Goal: Task Accomplishment & Management: Manage account settings

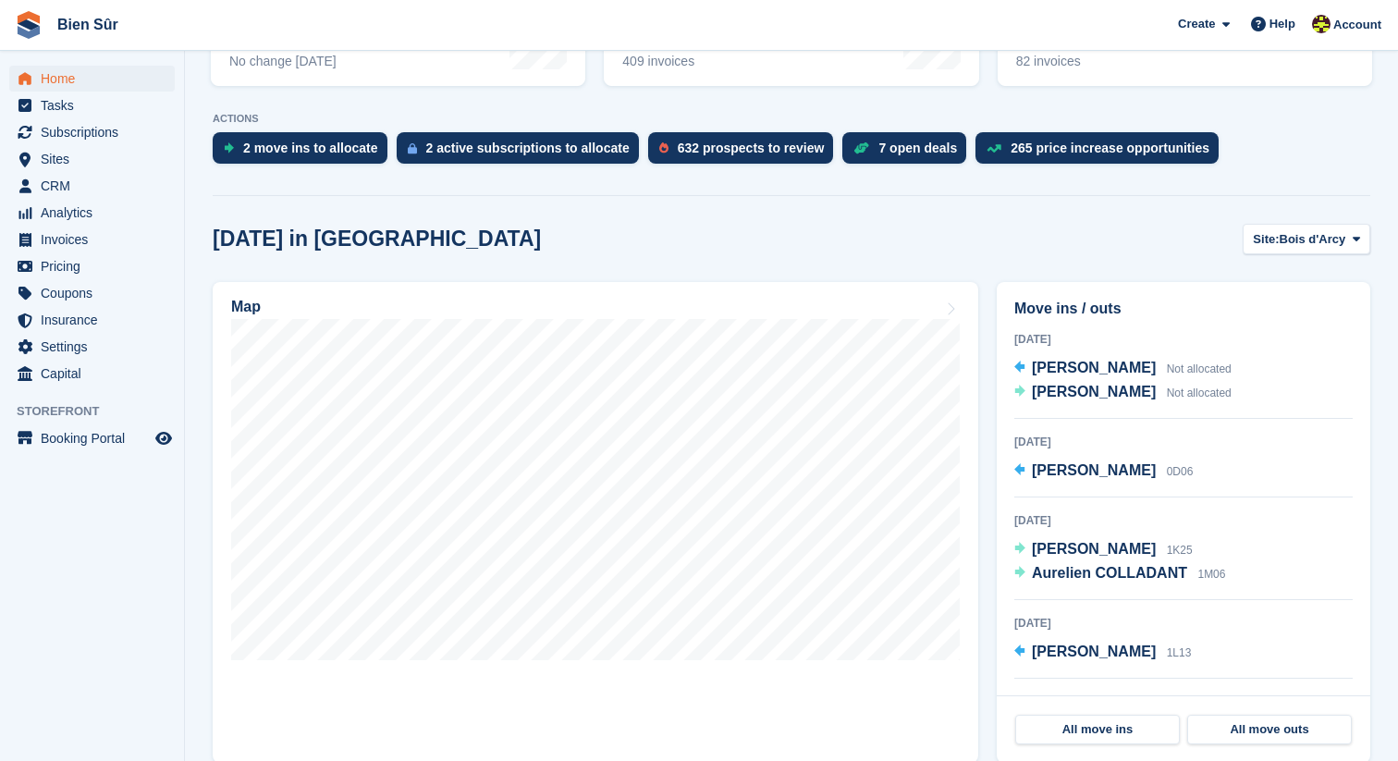
scroll to position [220, 0]
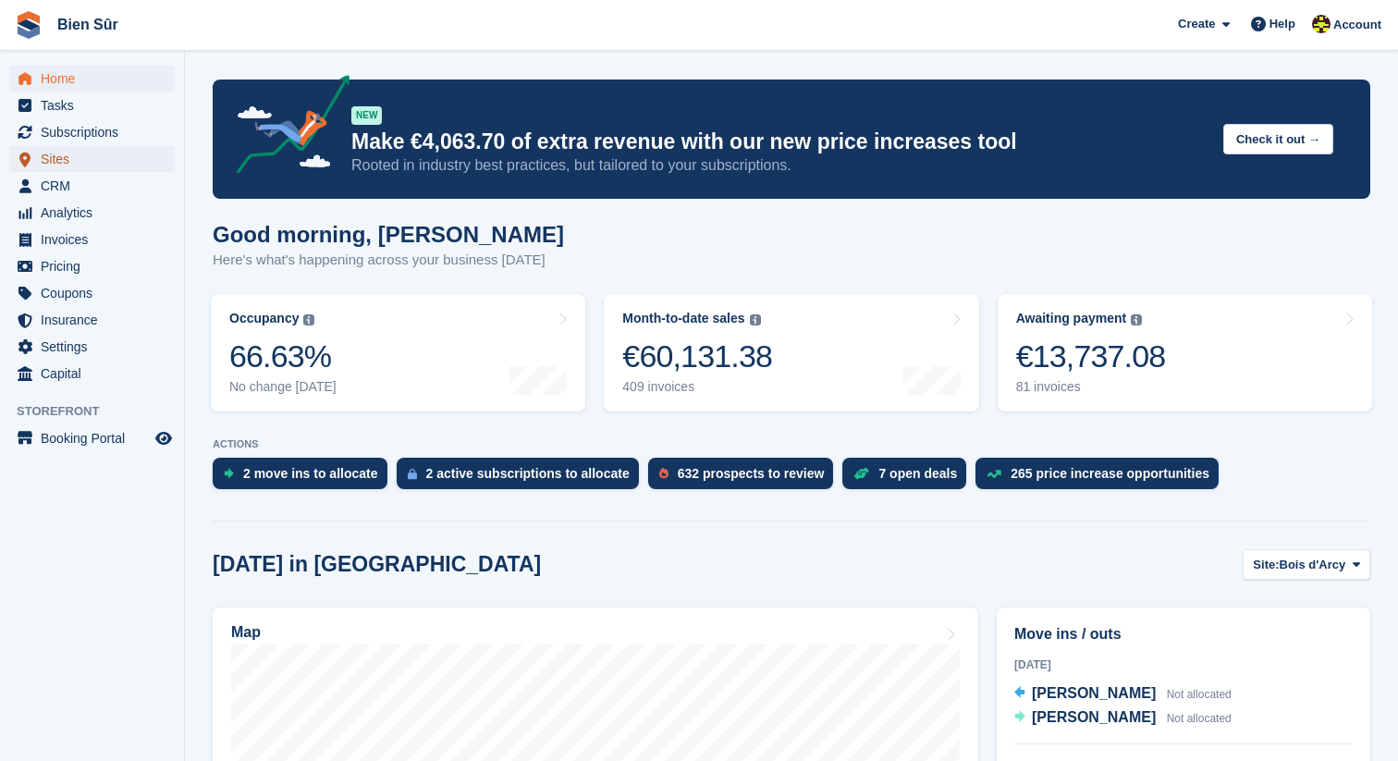
click at [69, 157] on span "Sites" at bounding box center [96, 159] width 111 height 26
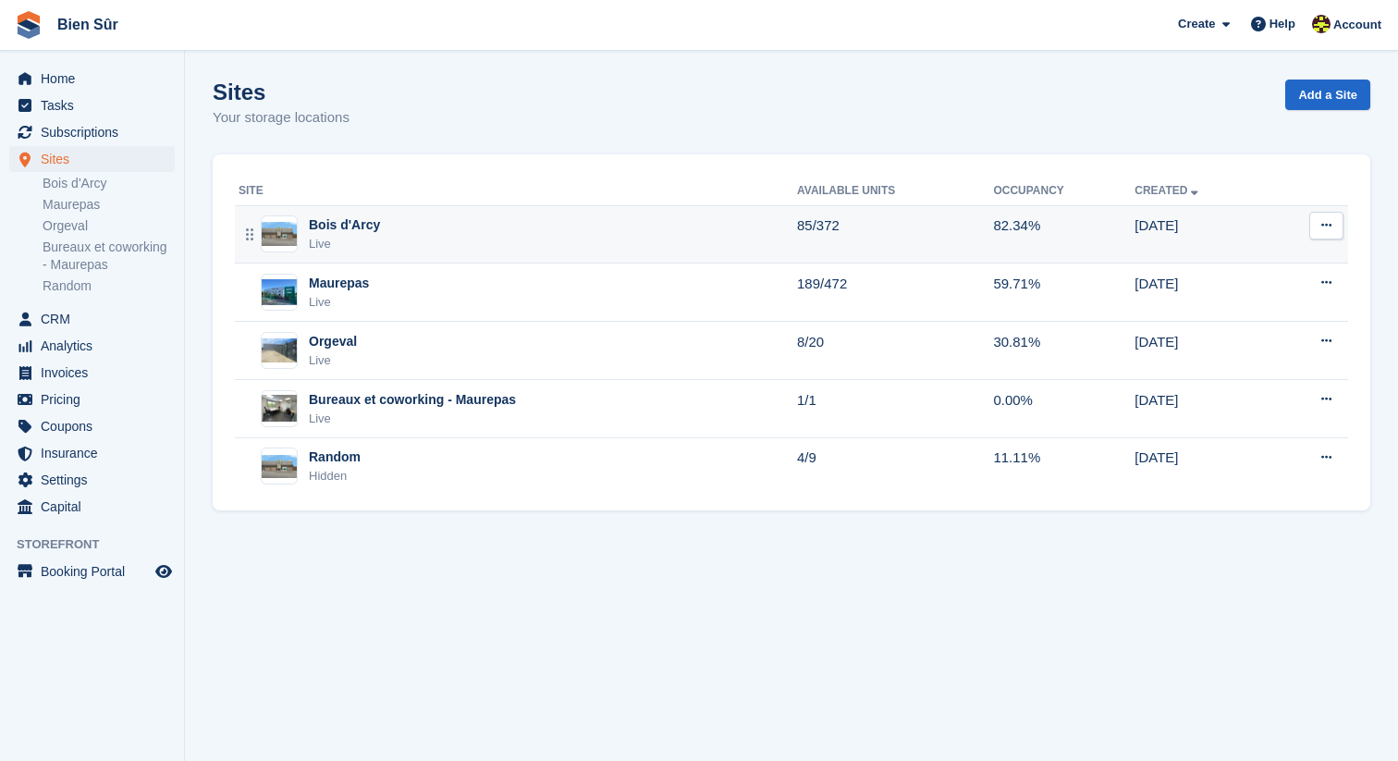
click at [413, 229] on div "Bois d'Arcy Live" at bounding box center [518, 234] width 559 height 38
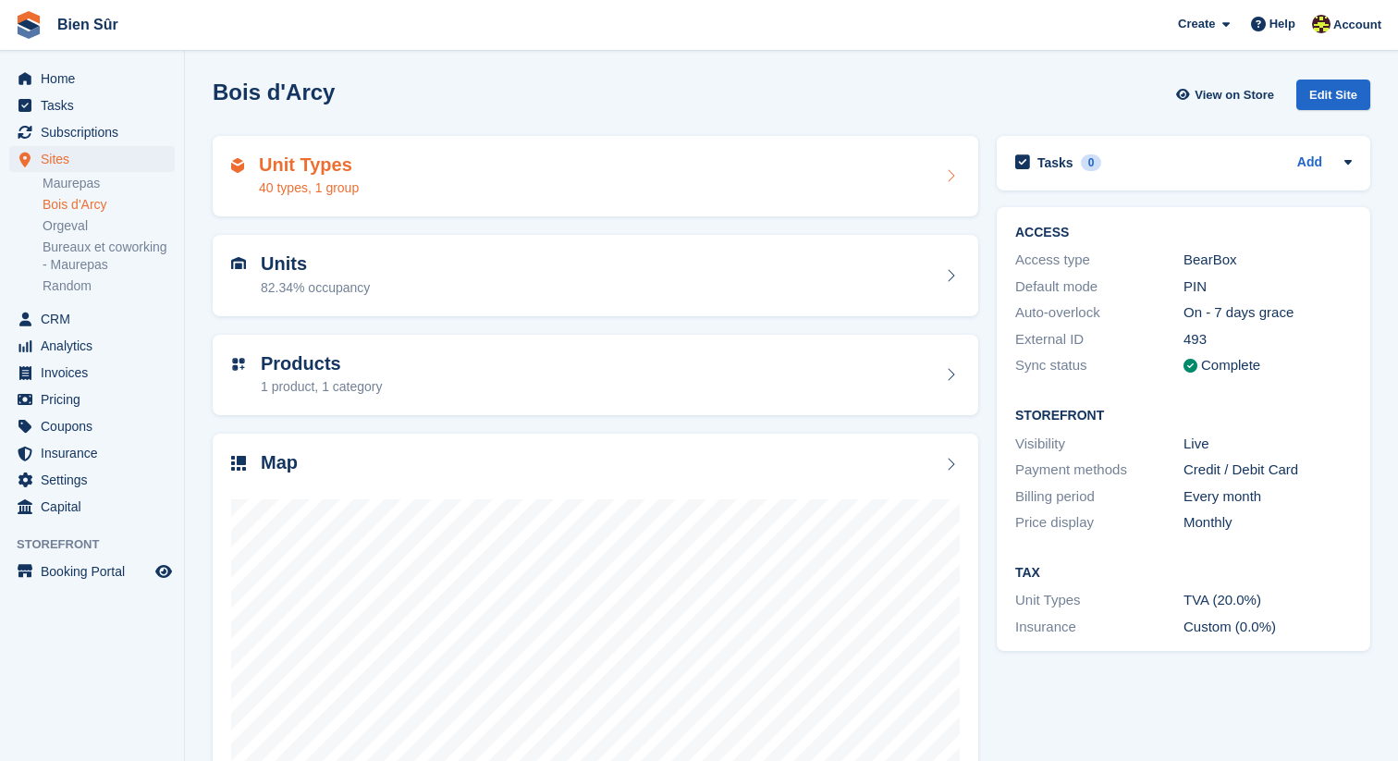
click at [410, 181] on div "Unit Types 40 types, 1 group" at bounding box center [595, 176] width 729 height 44
click at [359, 177] on div "Unit Types 40 types, 1 group" at bounding box center [309, 176] width 100 height 44
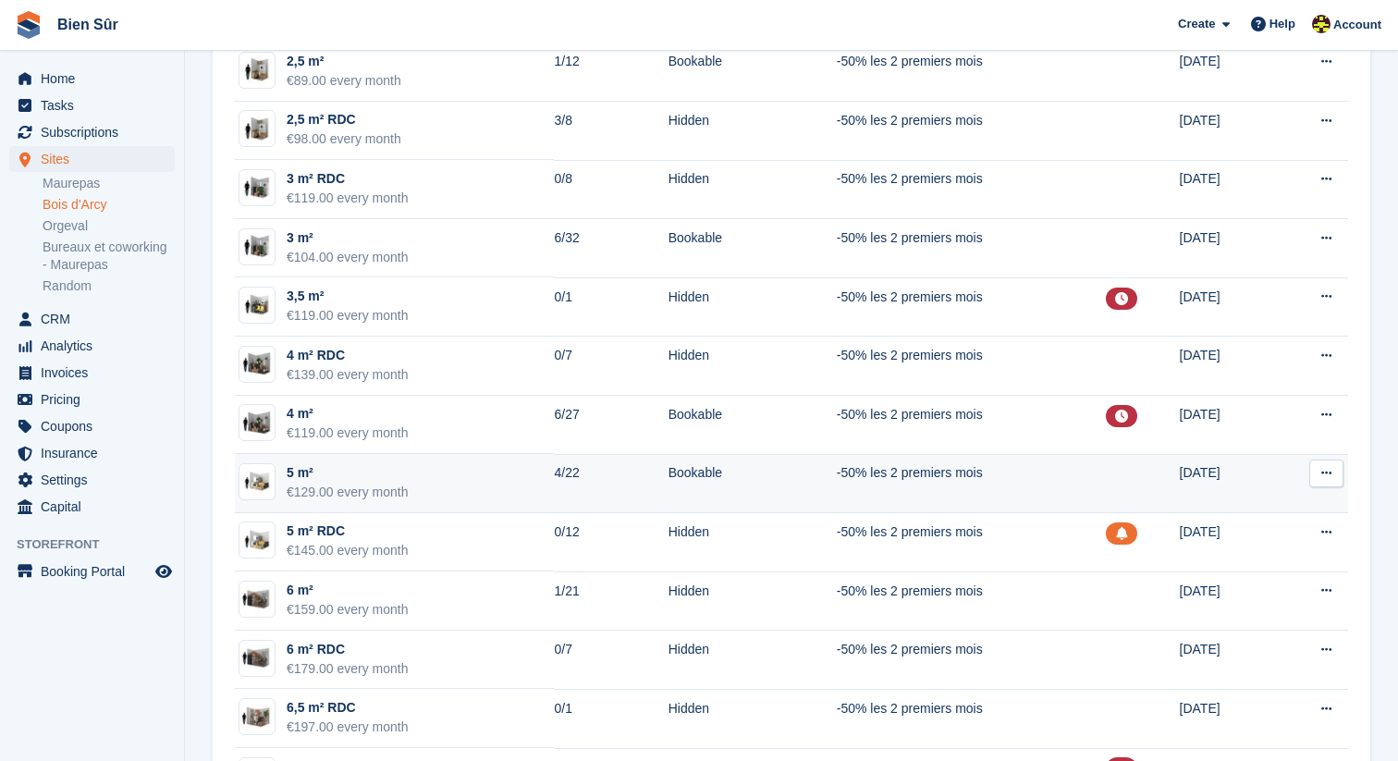
scroll to position [620, 0]
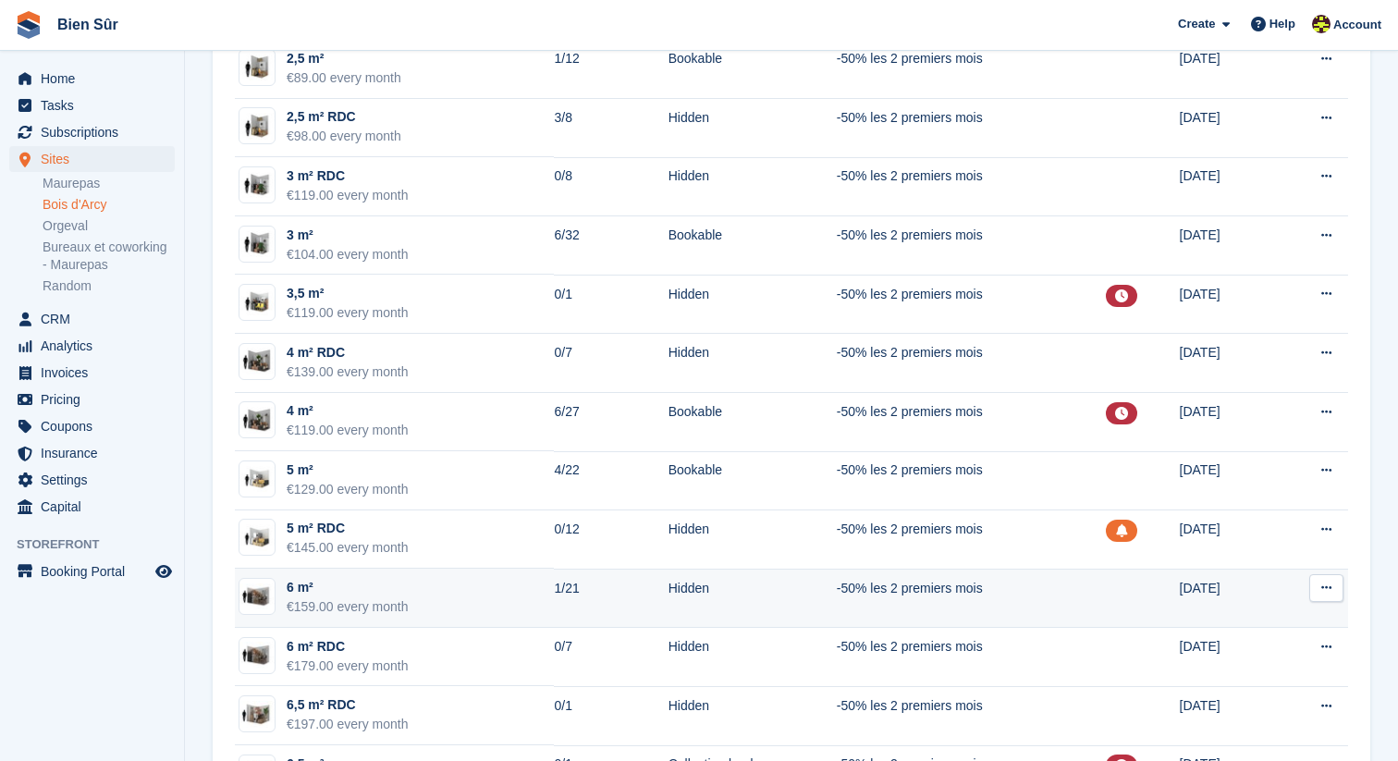
click at [421, 596] on td "6 m² €159.00 every month" at bounding box center [394, 598] width 319 height 59
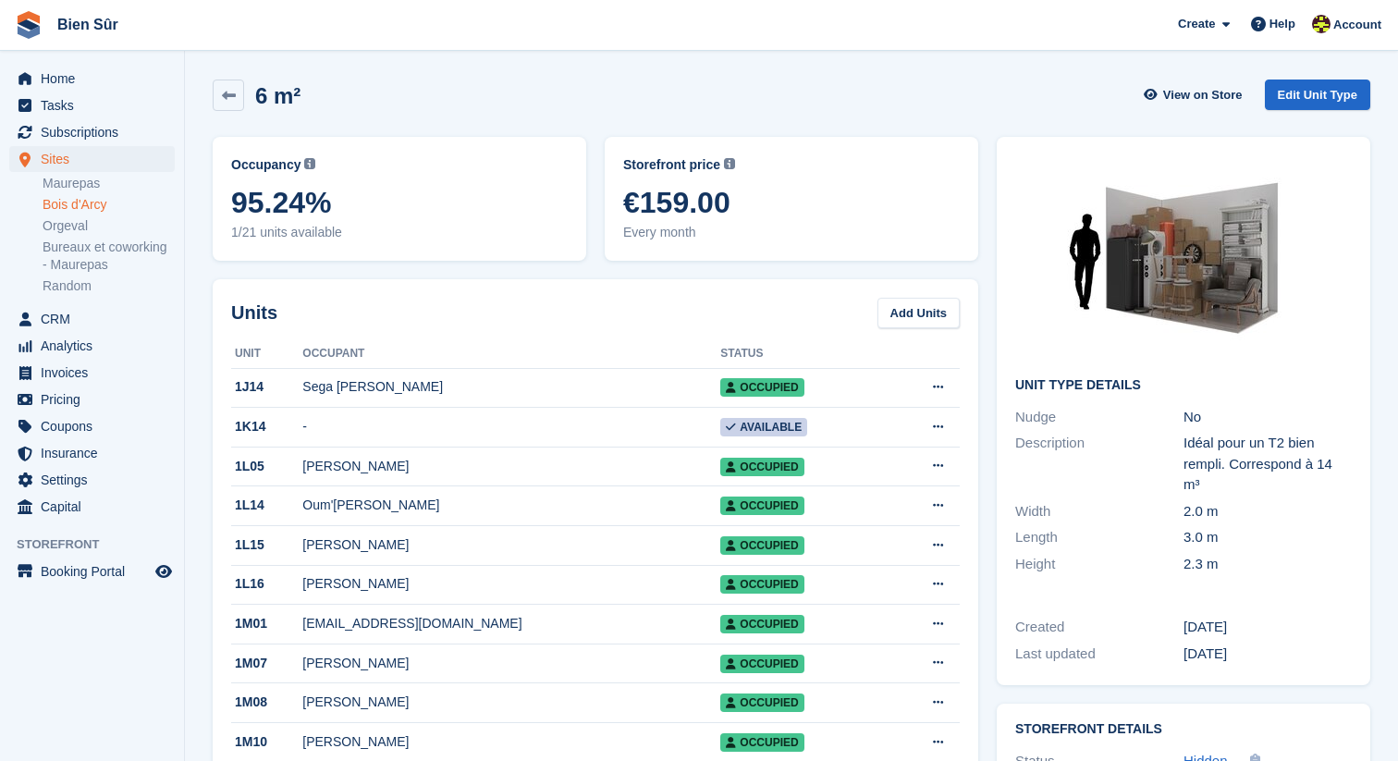
click at [455, 92] on div "6 m² View on Store Edit Unit Type" at bounding box center [792, 95] width 1158 height 31
click at [242, 96] on link at bounding box center [228, 95] width 31 height 31
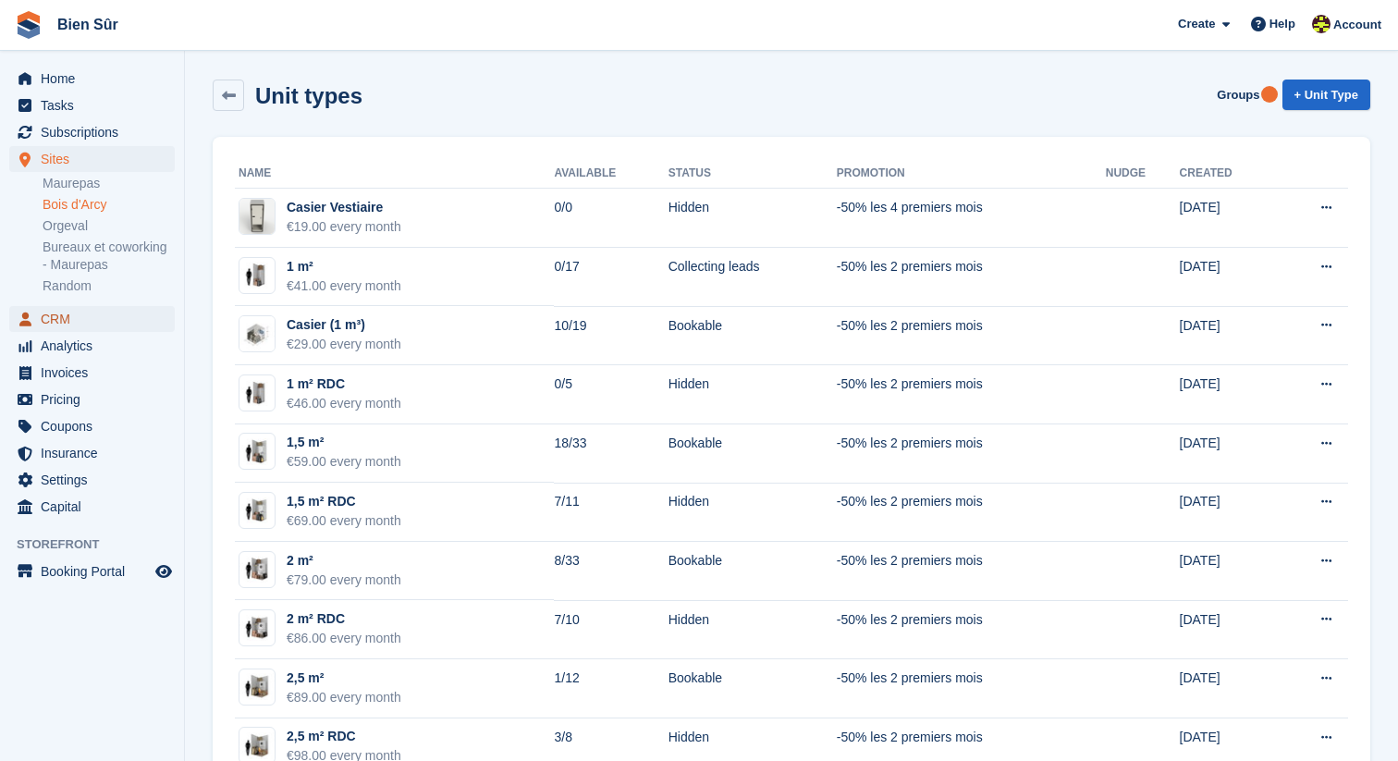
click at [89, 322] on span "CRM" at bounding box center [96, 319] width 111 height 26
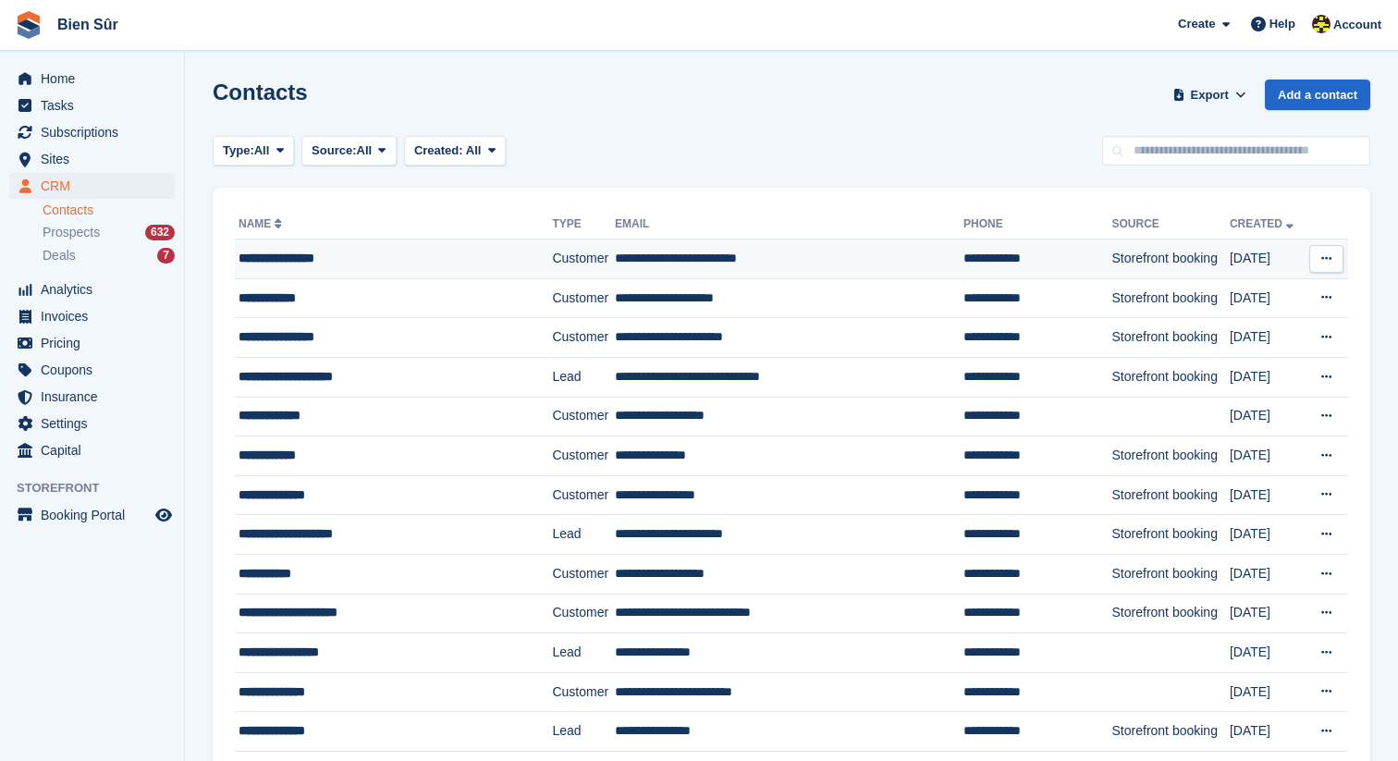
click at [346, 254] on div "**********" at bounding box center [380, 258] width 282 height 19
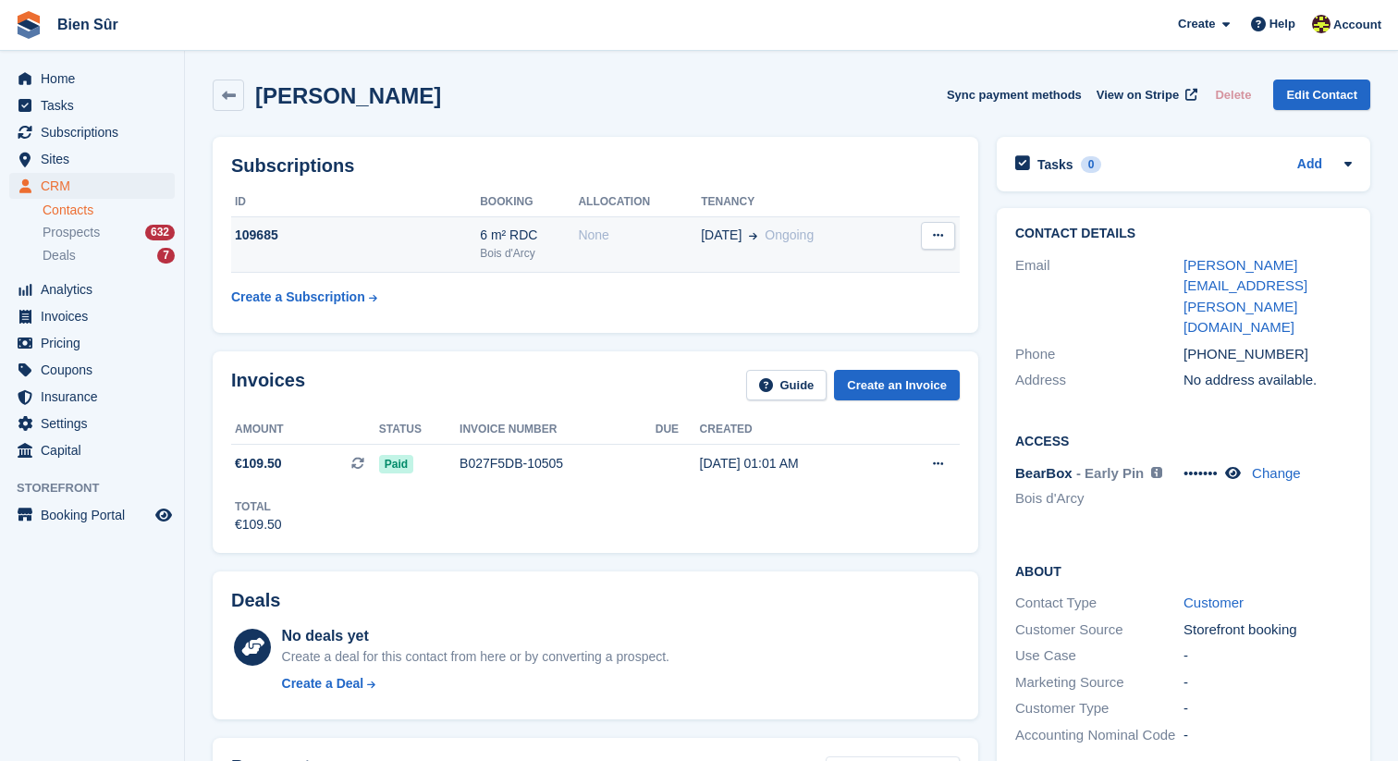
click at [387, 254] on td "109685" at bounding box center [355, 244] width 249 height 56
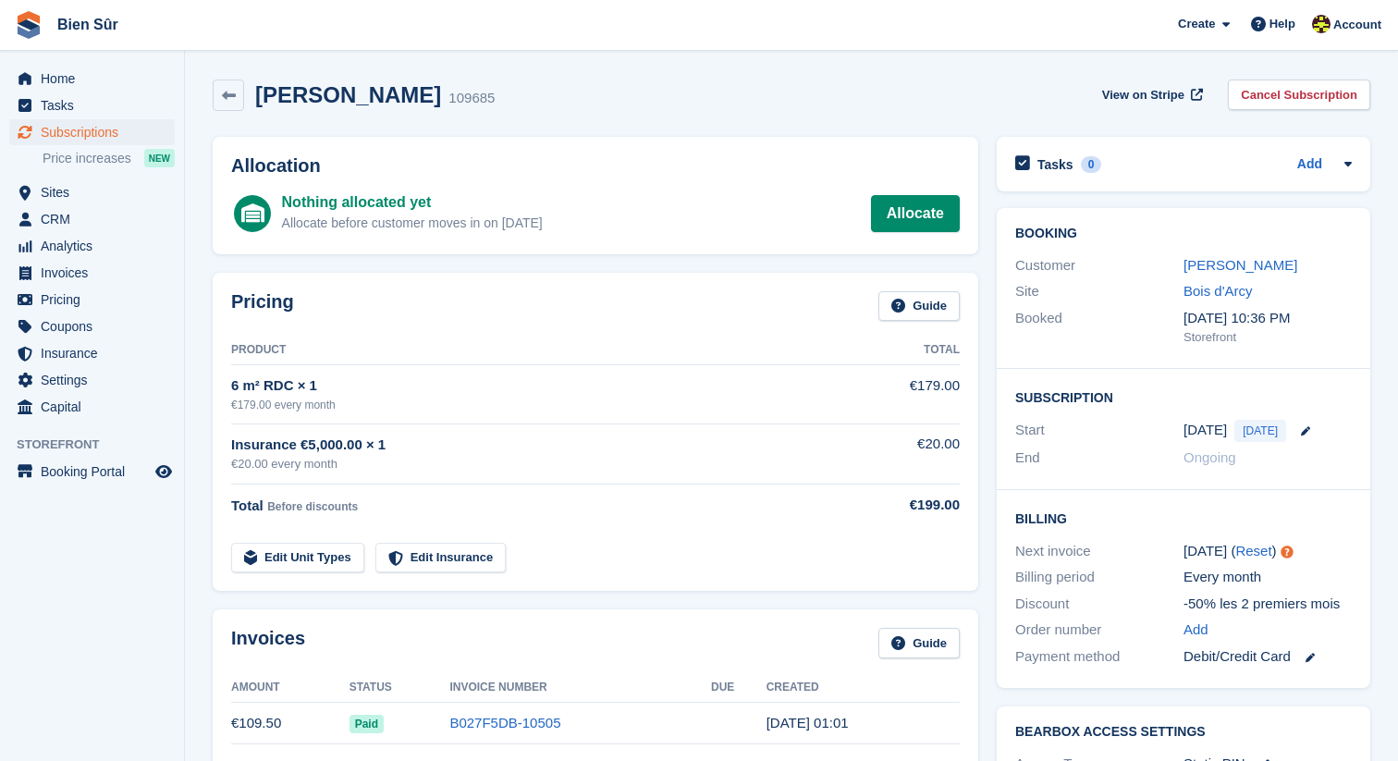
click at [588, 119] on div "[PERSON_NAME] 109685 View on Stripe Cancel Subscription" at bounding box center [791, 98] width 1176 height 57
